Goal: Task Accomplishment & Management: Use online tool/utility

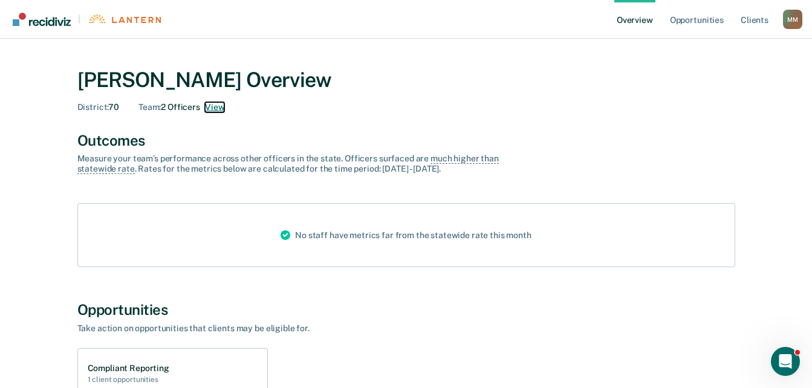
click at [220, 105] on button "View" at bounding box center [214, 107] width 19 height 10
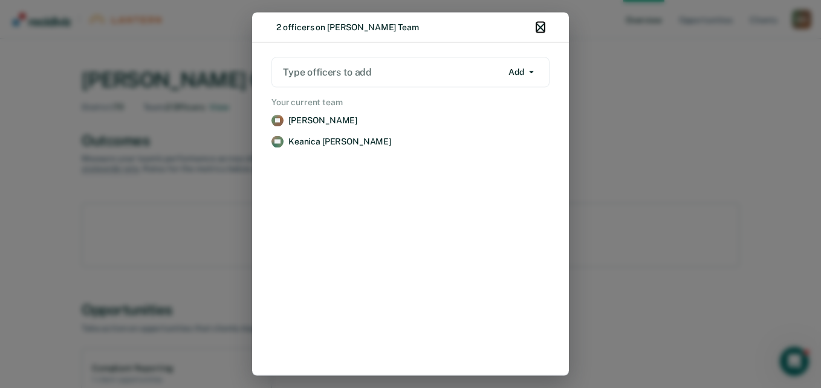
click at [541, 32] on button "button" at bounding box center [541, 27] width 8 height 10
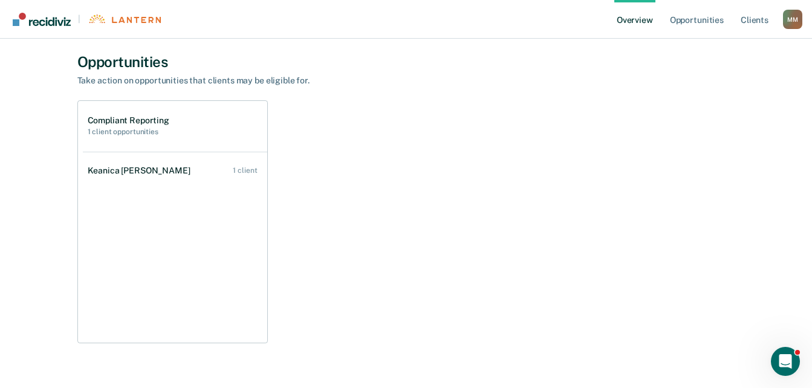
scroll to position [276, 0]
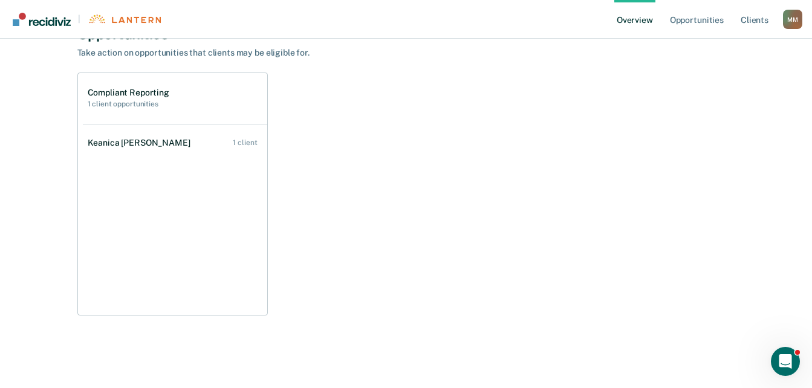
click at [103, 108] on h2 "1 client opportunities" at bounding box center [129, 104] width 82 height 8
click at [105, 105] on h2 "1 client opportunities" at bounding box center [129, 104] width 82 height 8
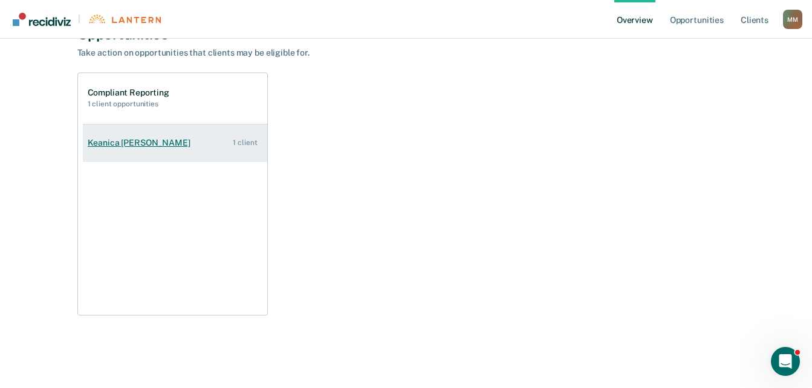
click at [126, 148] on link "Keanica [PERSON_NAME] 1 client" at bounding box center [175, 143] width 185 height 34
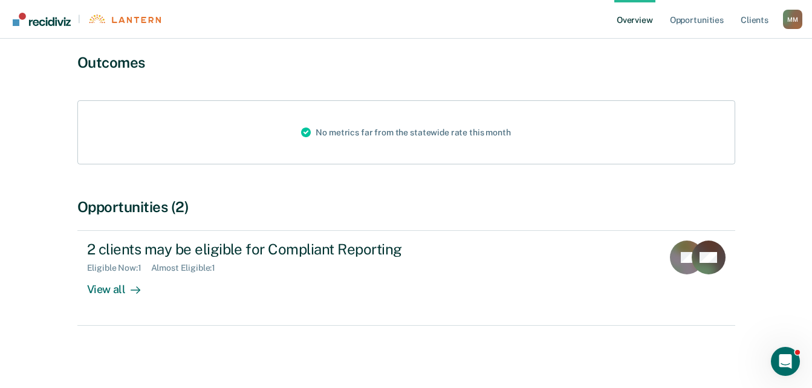
scroll to position [98, 0]
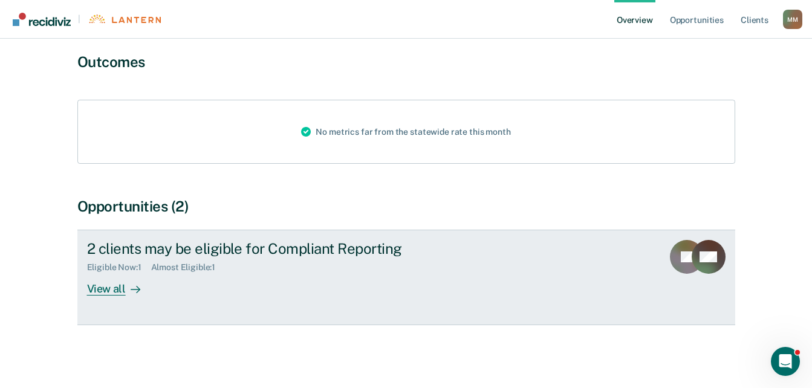
click at [136, 295] on div at bounding box center [133, 289] width 15 height 14
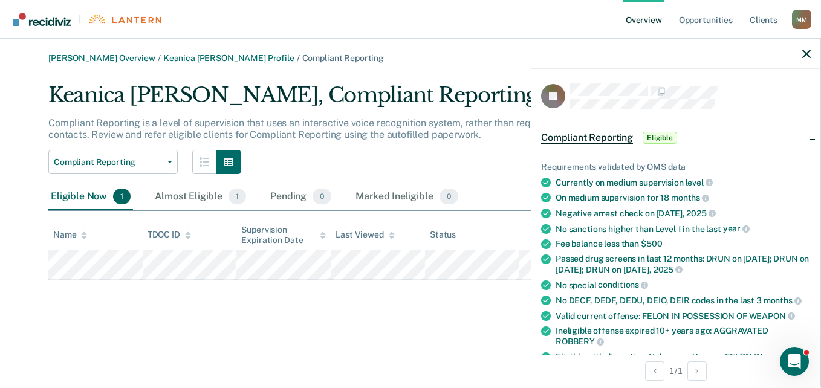
click at [416, 309] on div "[PERSON_NAME] Overview / [PERSON_NAME] Profile / Compliant Reporting [PERSON_NA…" at bounding box center [411, 201] width 792 height 296
click at [488, 175] on div "[PERSON_NAME], Compliant Reporting Compliant Reporting is a level of supervisio…" at bounding box center [410, 181] width 725 height 197
click at [806, 54] on icon "button" at bounding box center [807, 54] width 8 height 8
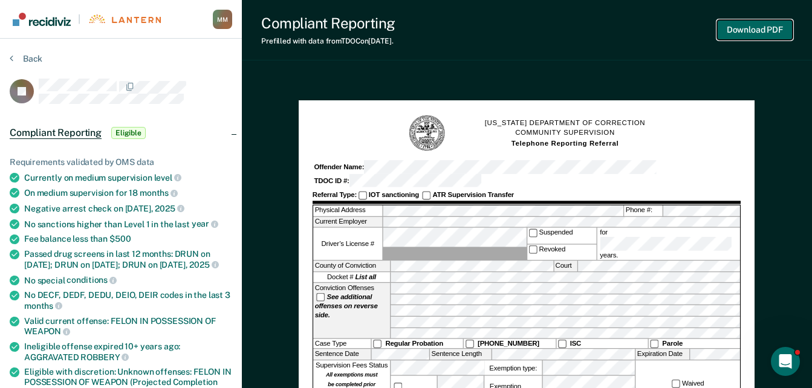
click at [754, 34] on button "Download PDF" at bounding box center [755, 30] width 76 height 20
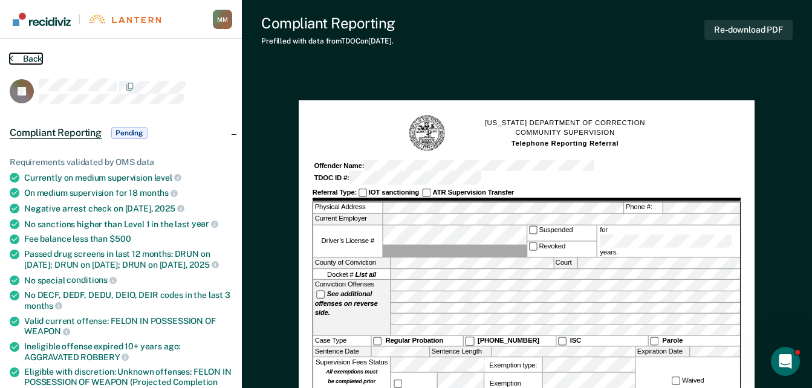
click at [16, 62] on button "Back" at bounding box center [26, 58] width 33 height 11
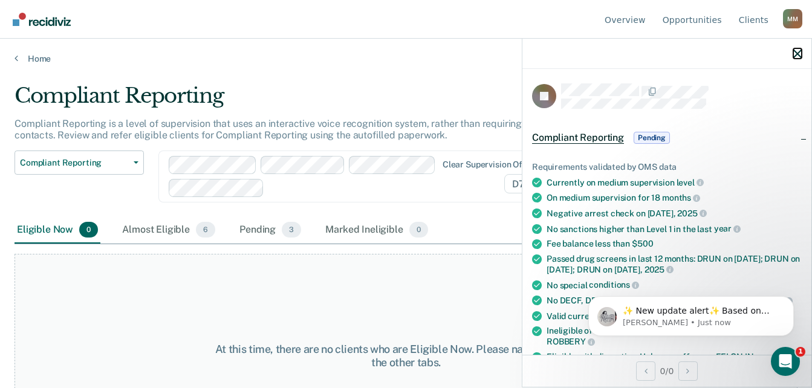
click at [799, 56] on icon "button" at bounding box center [798, 54] width 8 height 8
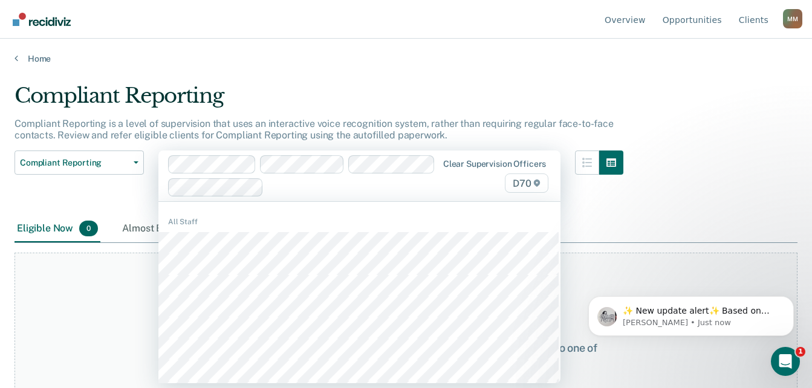
click at [416, 187] on div at bounding box center [352, 187] width 166 height 14
type input "GR"
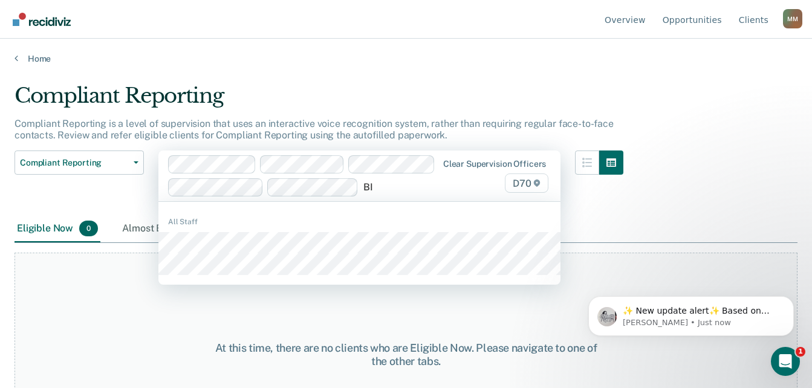
type input "BIB"
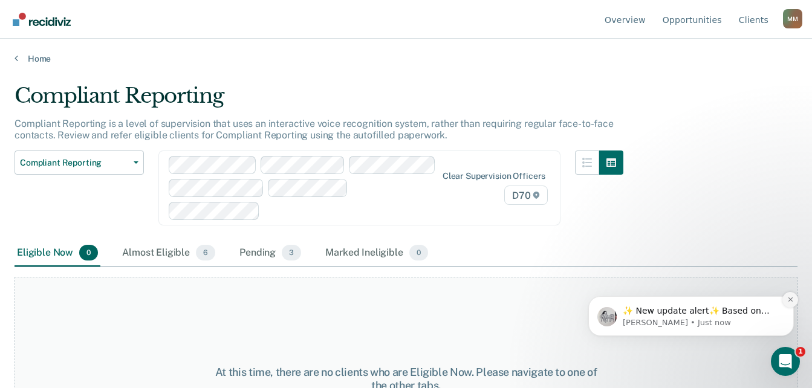
click at [792, 298] on icon "Dismiss notification" at bounding box center [790, 300] width 4 height 4
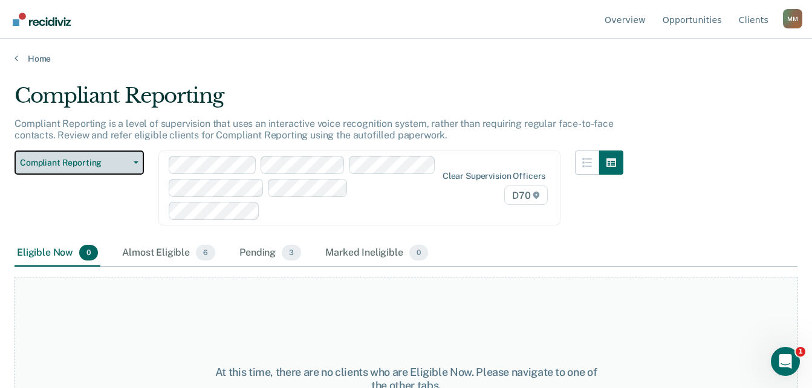
click at [90, 163] on span "Compliant Reporting" at bounding box center [74, 163] width 109 height 10
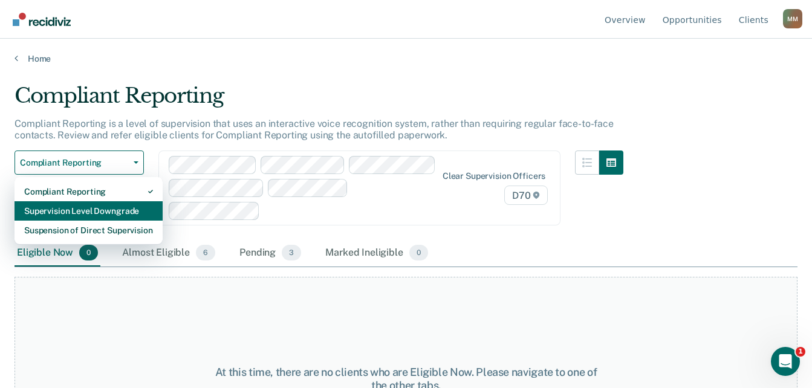
click at [79, 214] on div "Supervision Level Downgrade" at bounding box center [88, 210] width 129 height 19
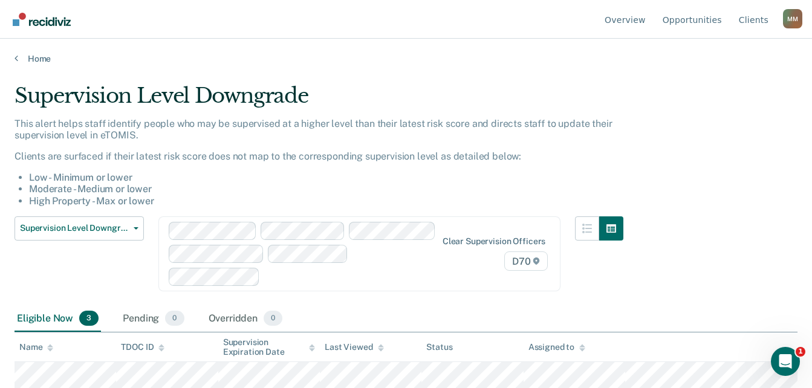
click at [724, 196] on div "Supervision Level Downgrade This alert helps staff identify people who may be s…" at bounding box center [406, 190] width 783 height 214
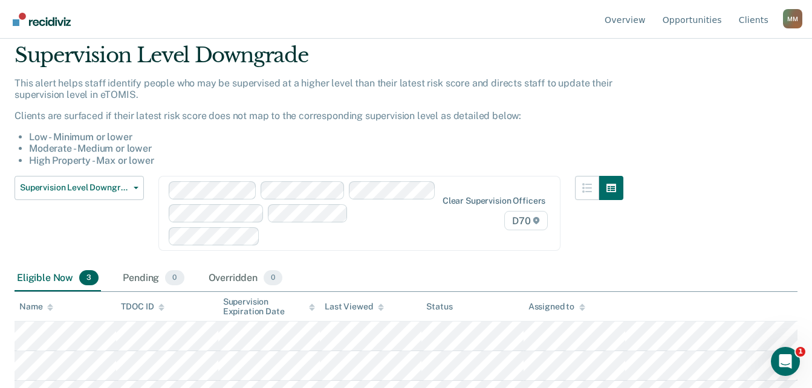
scroll to position [63, 0]
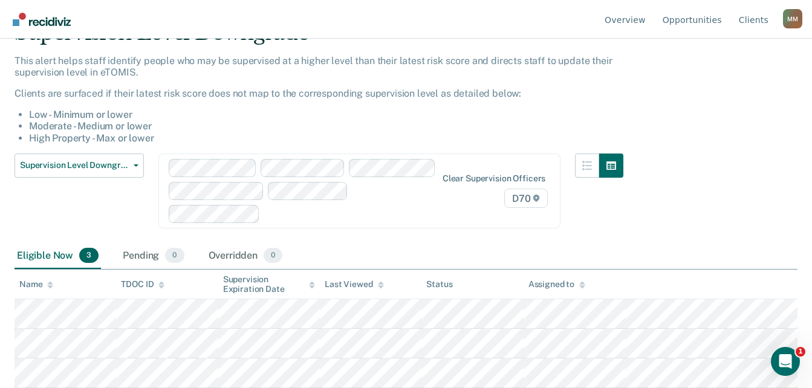
click at [293, 229] on div "Supervision Level Downgrade Compliant Reporting Supervision Level Downgrade Sus…" at bounding box center [319, 199] width 609 height 90
click at [324, 240] on div "Supervision Level Downgrade Compliant Reporting Supervision Level Downgrade Sus…" at bounding box center [319, 199] width 609 height 90
click at [335, 235] on div "Supervision Level Downgrade Compliant Reporting Supervision Level Downgrade Sus…" at bounding box center [319, 199] width 609 height 90
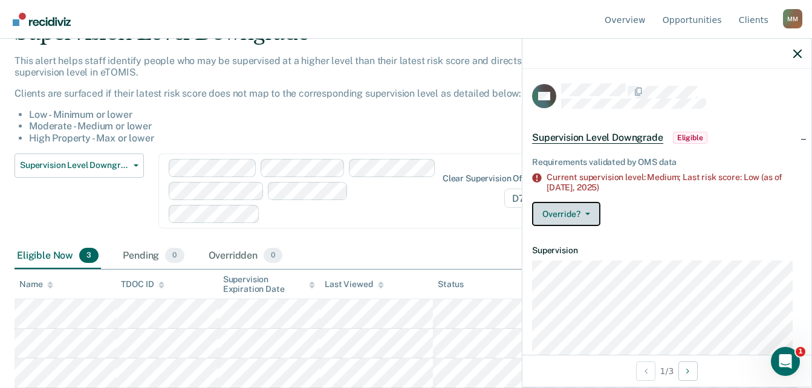
click at [596, 211] on button "Override?" at bounding box center [566, 214] width 68 height 24
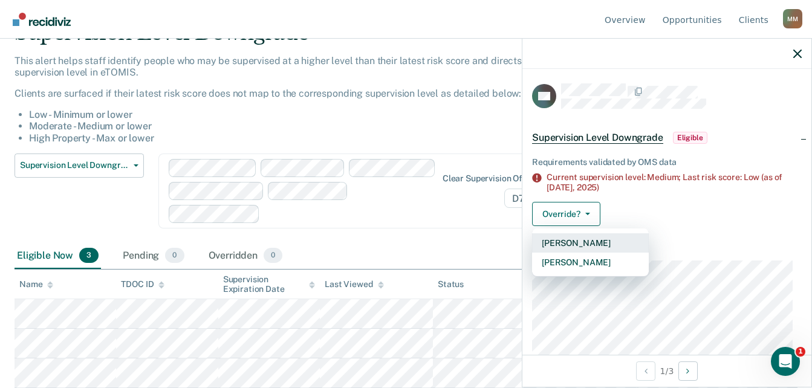
click at [579, 243] on button "[PERSON_NAME]" at bounding box center [590, 242] width 117 height 19
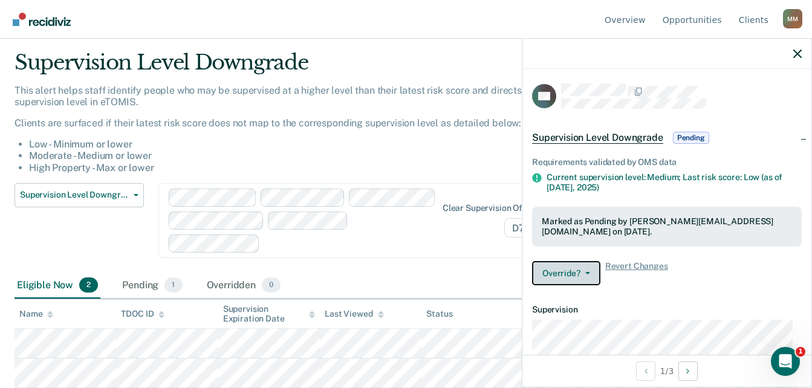
scroll to position [33, 0]
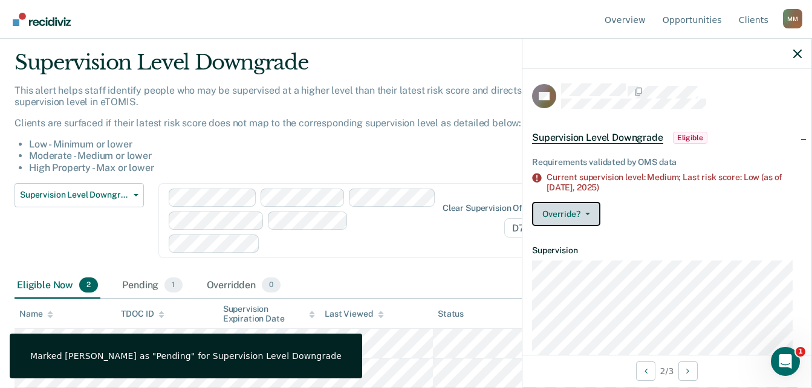
drag, startPoint x: 566, startPoint y: 206, endPoint x: 578, endPoint y: 224, distance: 21.3
click at [567, 206] on button "Override?" at bounding box center [566, 214] width 68 height 24
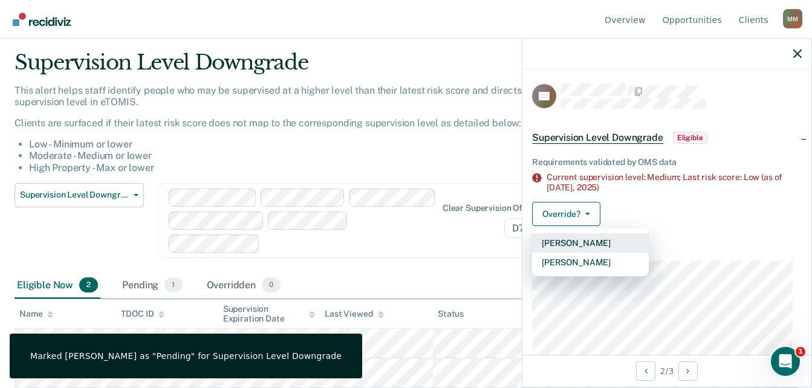
click at [581, 244] on button "[PERSON_NAME]" at bounding box center [590, 242] width 117 height 19
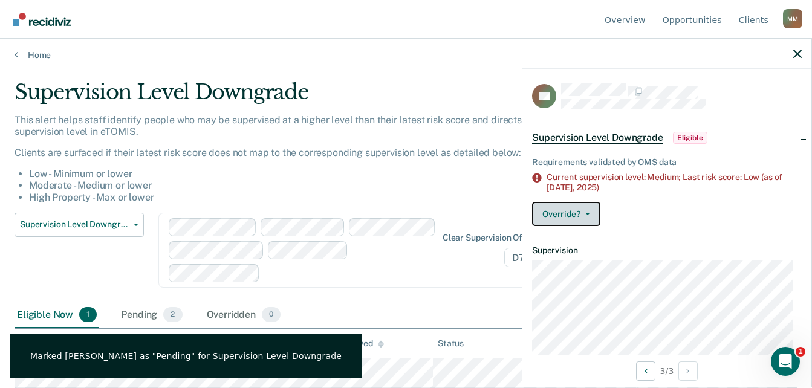
click at [564, 217] on button "Override?" at bounding box center [566, 214] width 68 height 24
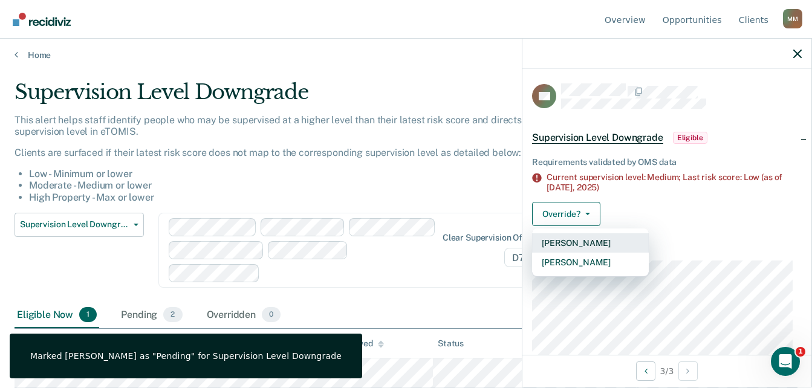
click at [568, 244] on button "[PERSON_NAME]" at bounding box center [590, 242] width 117 height 19
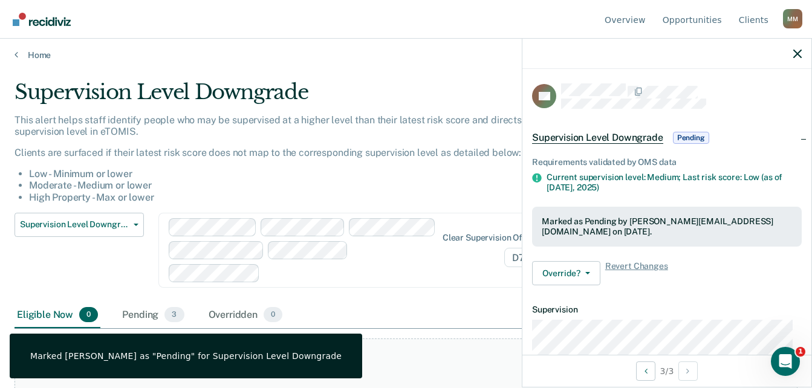
click at [446, 310] on div "Eligible Now 0 Pending 3 Overridden 0" at bounding box center [406, 315] width 783 height 27
click at [795, 50] on icon "button" at bounding box center [798, 54] width 8 height 8
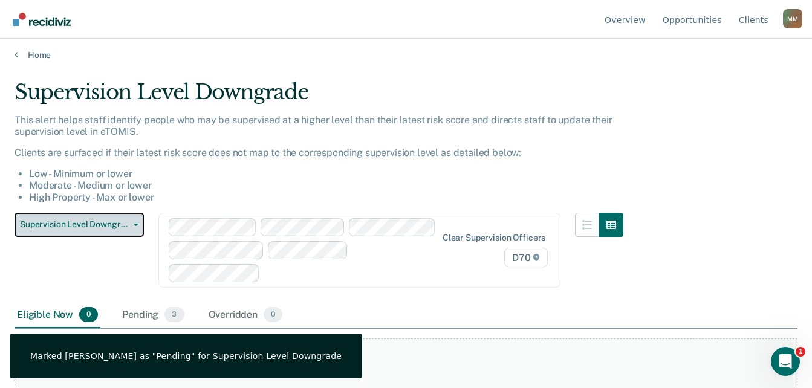
click at [114, 220] on span "Supervision Level Downgrade" at bounding box center [74, 225] width 109 height 10
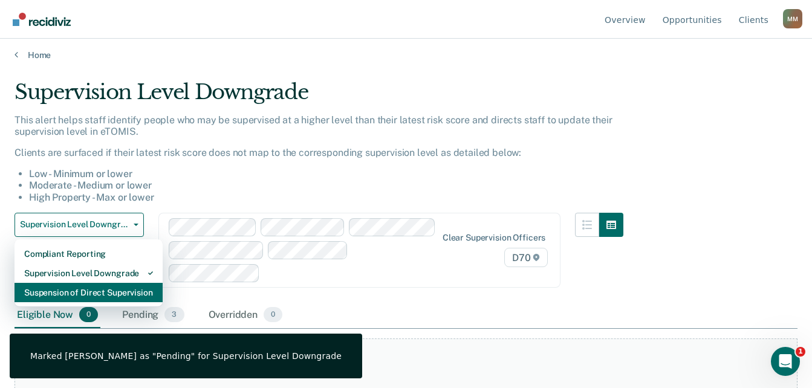
click at [109, 290] on div "Suspension of Direct Supervision" at bounding box center [88, 292] width 129 height 19
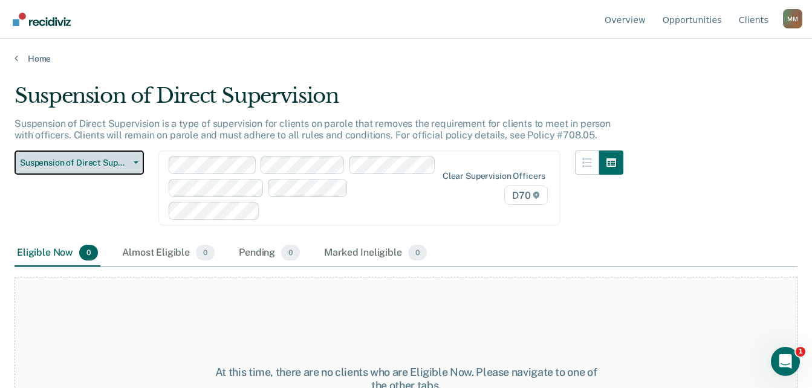
click at [82, 171] on button "Suspension of Direct Supervision" at bounding box center [79, 163] width 129 height 24
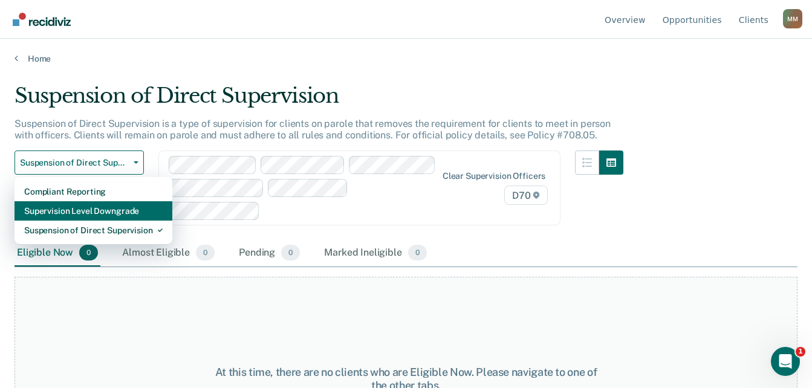
click at [99, 214] on div "Supervision Level Downgrade" at bounding box center [93, 210] width 139 height 19
